Goal: Find specific page/section: Find specific page/section

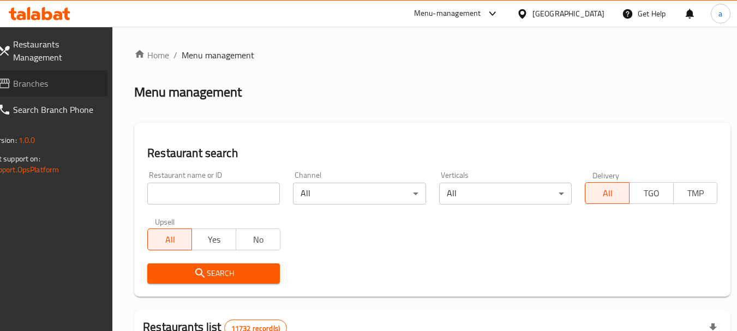
click at [98, 77] on span "Branches" at bounding box center [56, 83] width 86 height 13
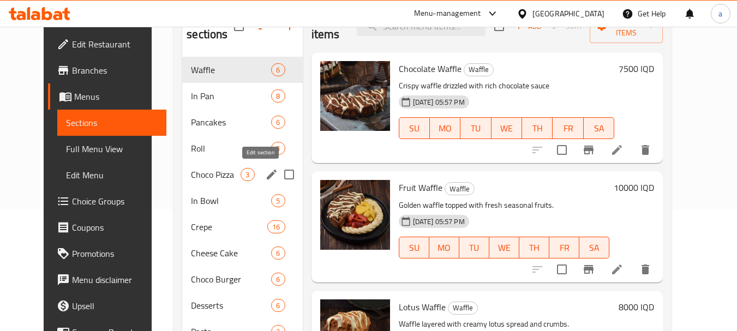
scroll to position [196, 0]
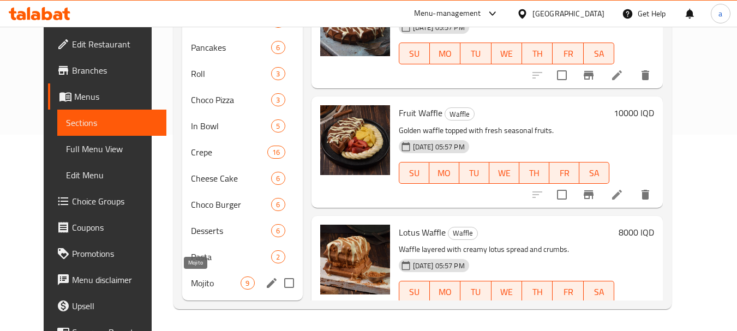
click at [199, 286] on span "Mojito" at bounding box center [216, 282] width 50 height 13
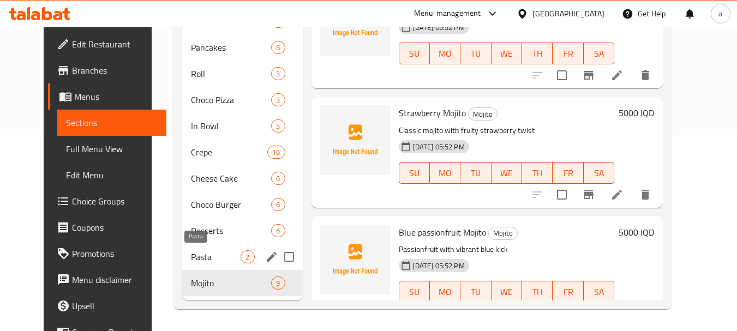
click at [205, 259] on span "Pasta" at bounding box center [216, 256] width 50 height 13
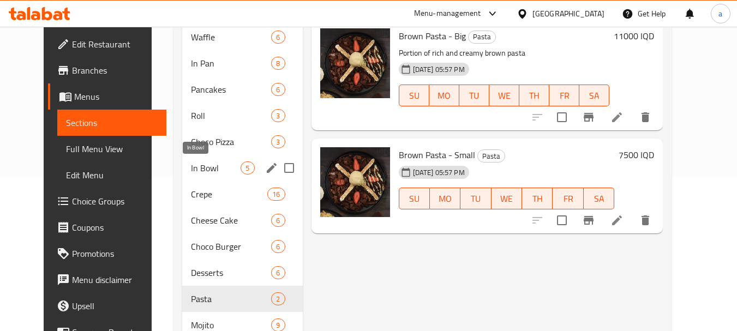
scroll to position [196, 0]
